Goal: Information Seeking & Learning: Learn about a topic

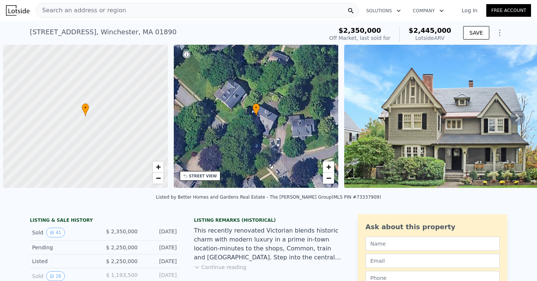
scroll to position [0, 3]
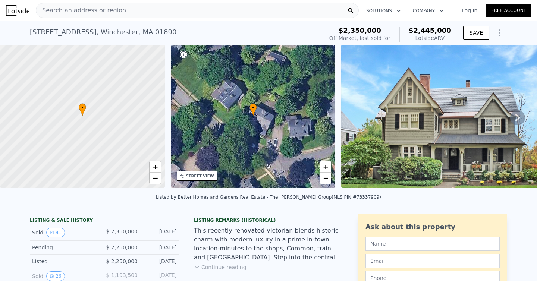
click at [391, 103] on img at bounding box center [449, 116] width 217 height 143
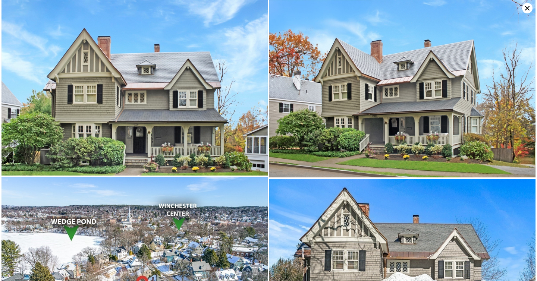
click at [181, 93] on img at bounding box center [134, 88] width 266 height 176
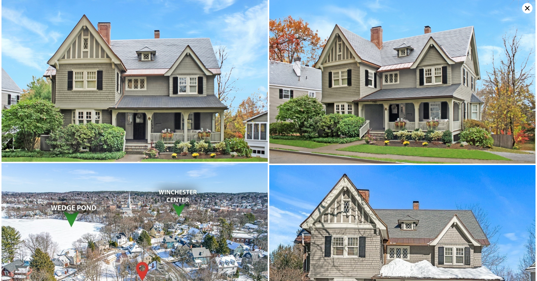
scroll to position [0, 0]
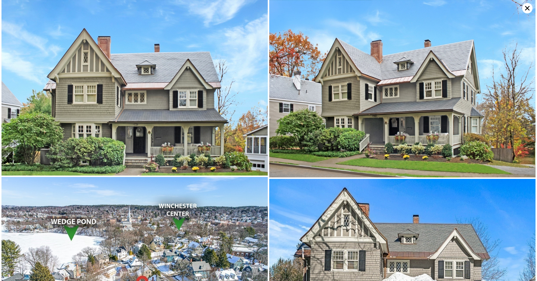
click at [181, 96] on img at bounding box center [134, 88] width 266 height 176
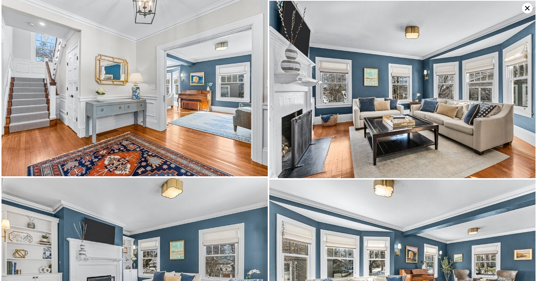
scroll to position [537, 0]
click at [530, 10] on icon at bounding box center [528, 8] width 10 height 10
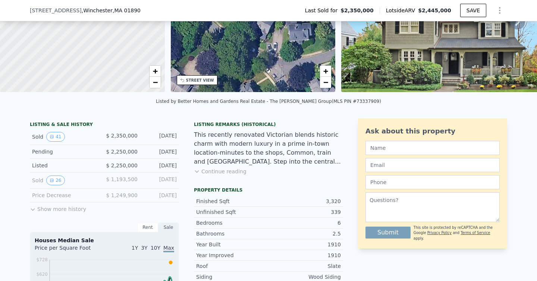
scroll to position [92, 0]
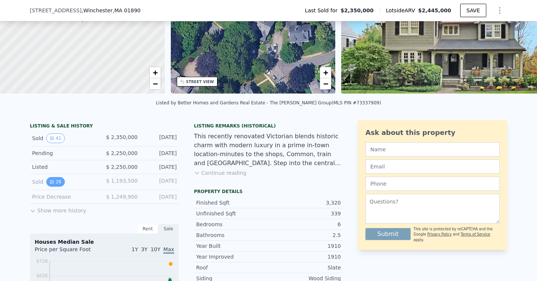
click at [54, 181] on button "26" at bounding box center [55, 182] width 18 height 10
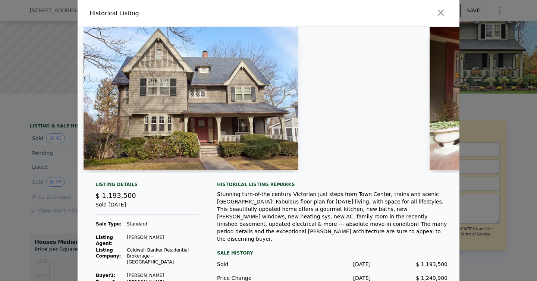
click at [191, 102] on img at bounding box center [191, 98] width 215 height 143
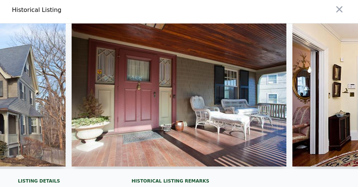
scroll to position [0, 375]
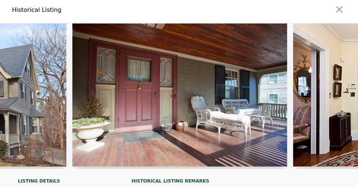
click at [240, 109] on img at bounding box center [179, 95] width 215 height 143
click at [213, 105] on img at bounding box center [179, 95] width 215 height 143
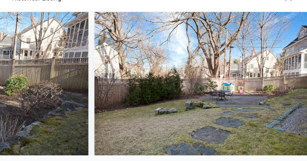
scroll to position [0, 0]
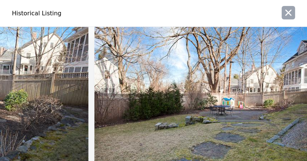
click at [287, 15] on icon "button" at bounding box center [288, 12] width 10 height 10
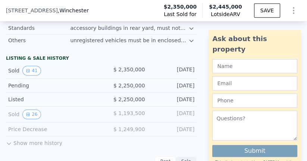
scroll to position [600, 0]
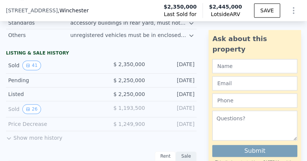
click at [12, 136] on button "Show more history" at bounding box center [34, 136] width 56 height 10
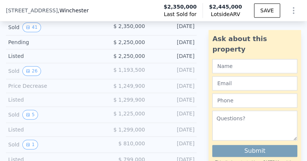
scroll to position [639, 0]
click at [30, 113] on button "5" at bounding box center [30, 114] width 16 height 10
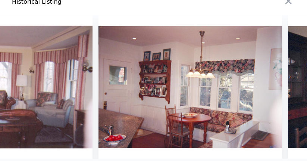
scroll to position [0, 349]
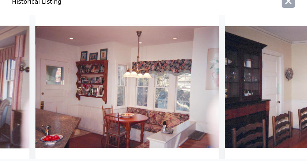
click at [289, 3] on icon "button" at bounding box center [288, 1] width 10 height 10
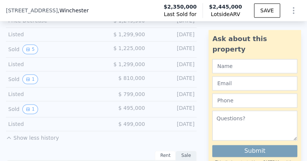
scroll to position [705, 0]
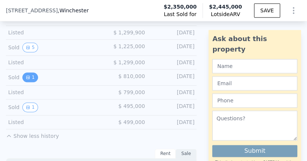
click at [31, 78] on button "1" at bounding box center [30, 77] width 16 height 10
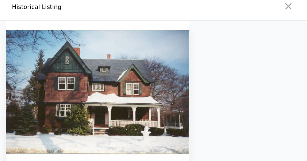
scroll to position [4, 0]
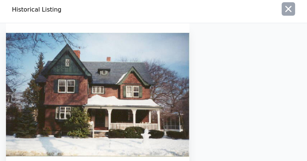
click at [290, 9] on icon "button" at bounding box center [288, 9] width 10 height 10
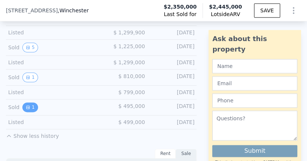
click at [33, 106] on button "1" at bounding box center [30, 107] width 16 height 10
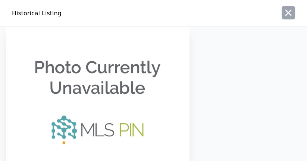
click at [282, 16] on button "button" at bounding box center [288, 12] width 13 height 13
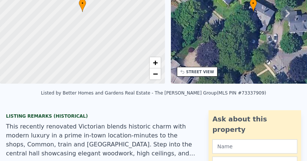
scroll to position [0, 0]
